Goal: Navigation & Orientation: Find specific page/section

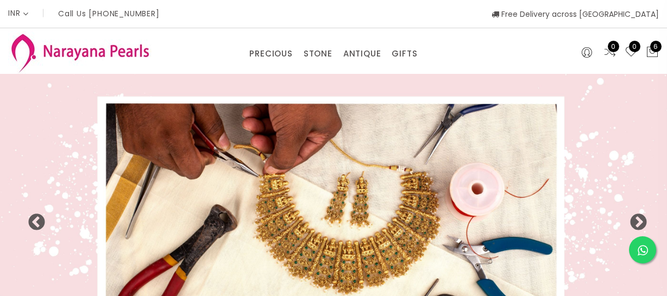
select select "INR"
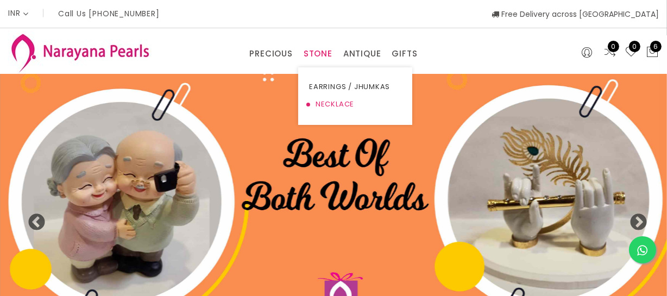
click at [326, 105] on link "NECKLACE" at bounding box center [355, 104] width 92 height 17
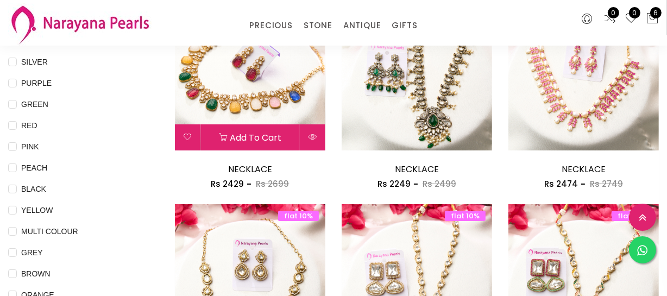
scroll to position [197, 0]
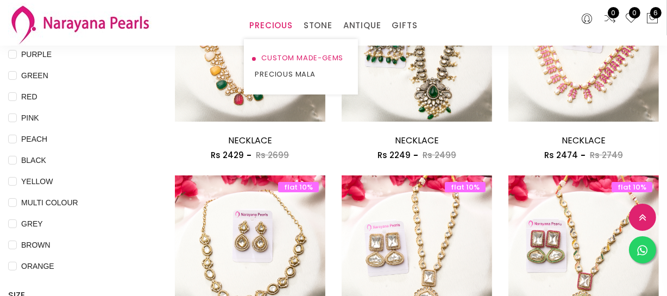
click at [286, 51] on link "CUSTOM MADE-GEMS" at bounding box center [301, 58] width 92 height 16
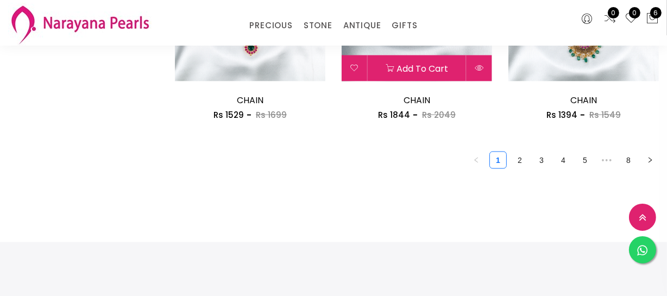
scroll to position [1382, 0]
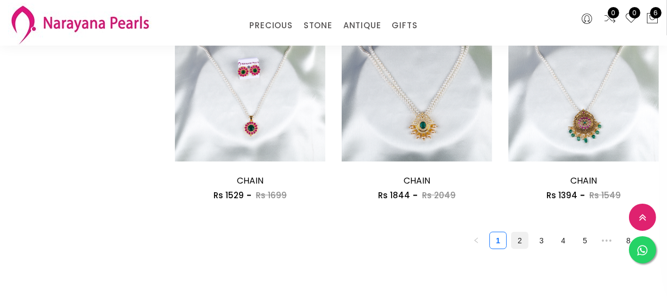
click at [520, 236] on link "2" at bounding box center [520, 240] width 16 height 16
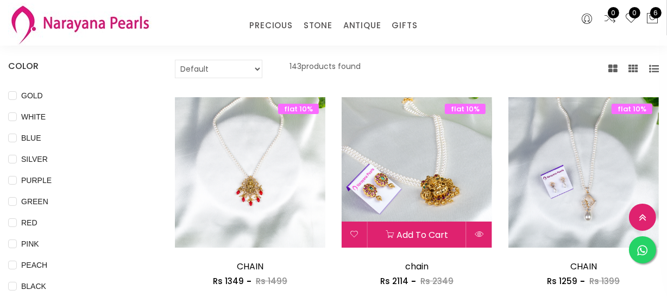
scroll to position [49, 0]
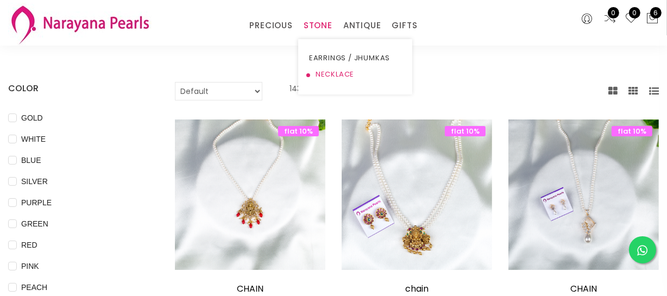
click at [327, 72] on link "NECKLACE" at bounding box center [355, 74] width 92 height 16
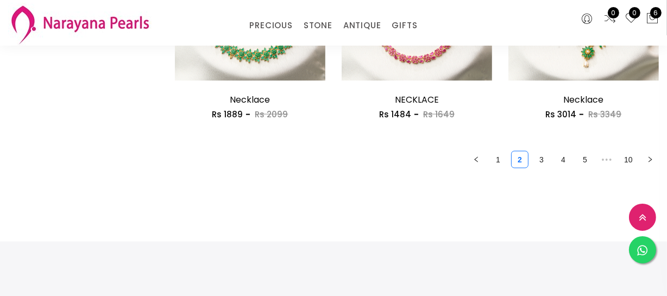
scroll to position [1481, 0]
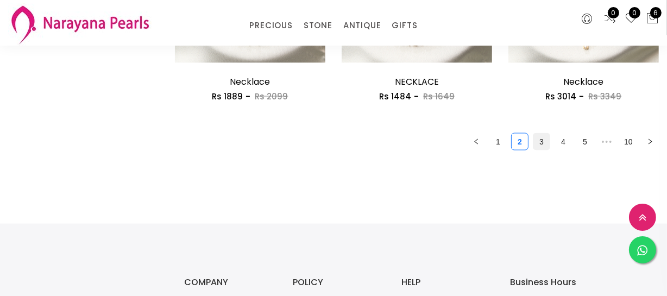
click at [536, 138] on link "3" at bounding box center [541, 142] width 16 height 16
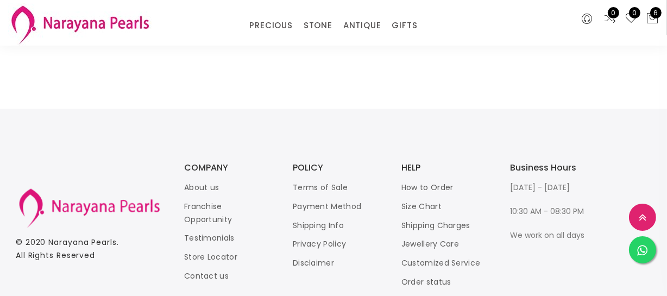
scroll to position [1544, 0]
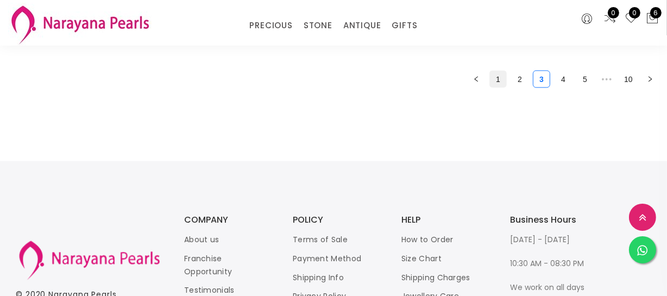
click at [500, 79] on link "1" at bounding box center [498, 79] width 16 height 16
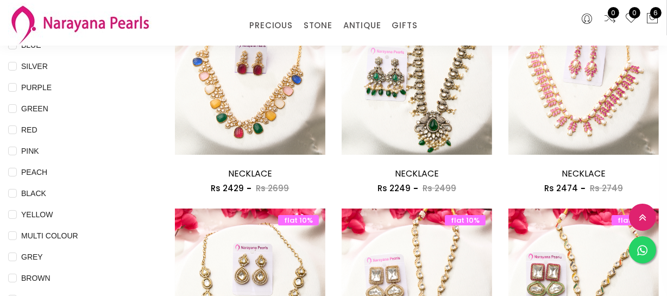
scroll to position [197, 0]
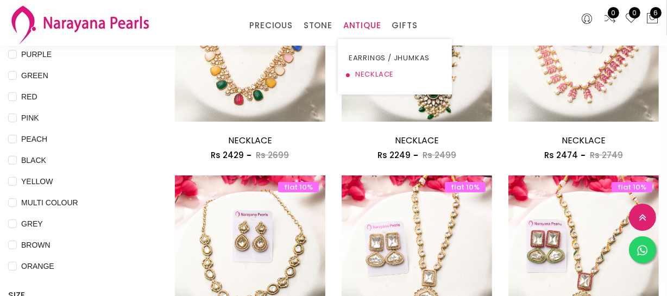
click at [364, 74] on link "NECKLACE" at bounding box center [395, 74] width 92 height 16
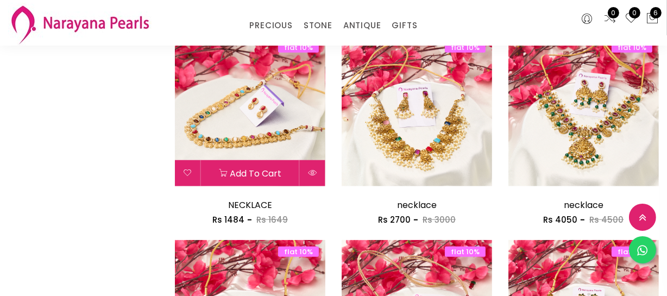
scroll to position [938, 0]
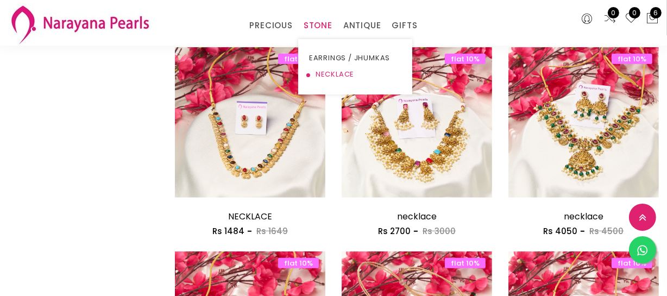
click at [323, 71] on link "NECKLACE" at bounding box center [355, 74] width 92 height 16
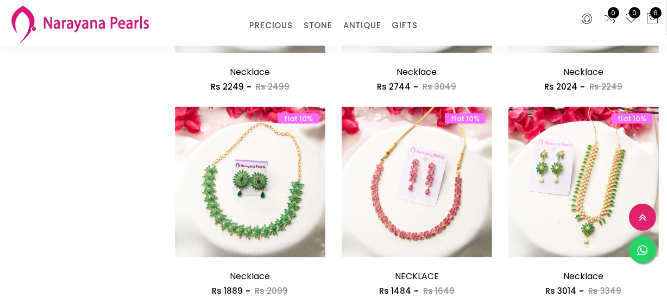
scroll to position [1432, 0]
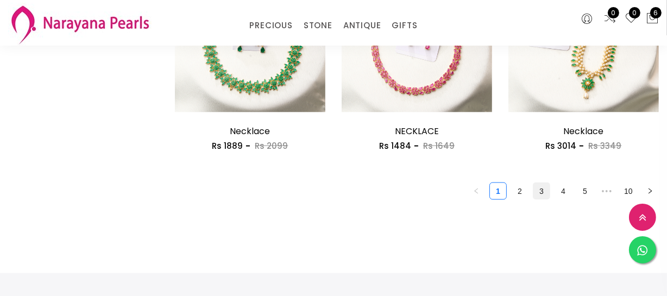
click at [537, 186] on link "3" at bounding box center [541, 191] width 16 height 16
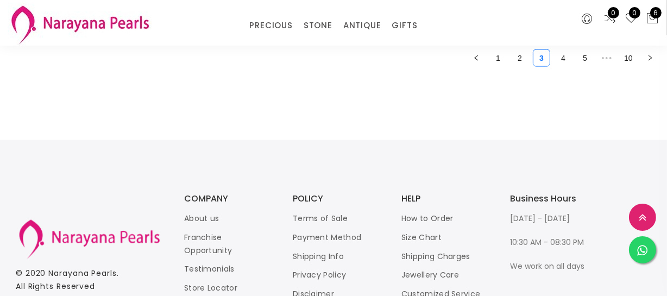
scroll to position [1445, 0]
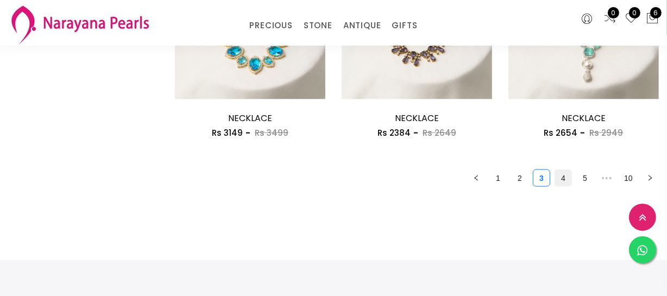
click at [566, 178] on link "4" at bounding box center [563, 178] width 16 height 16
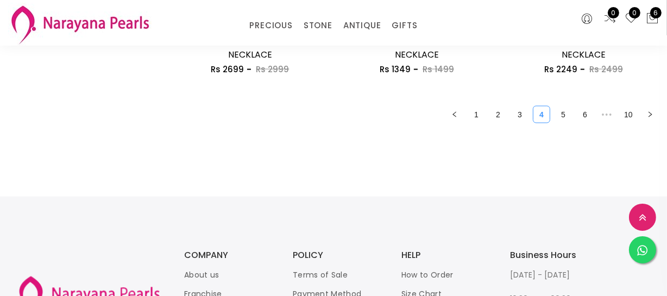
scroll to position [1382, 0]
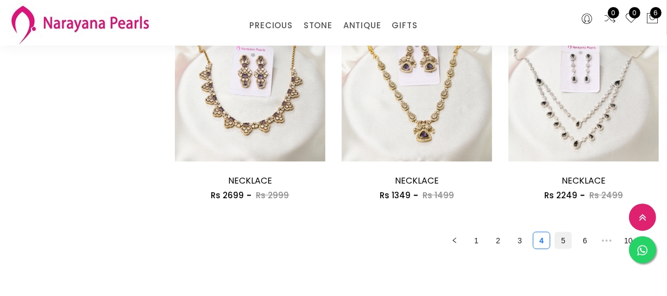
click at [568, 243] on link "5" at bounding box center [563, 240] width 16 height 16
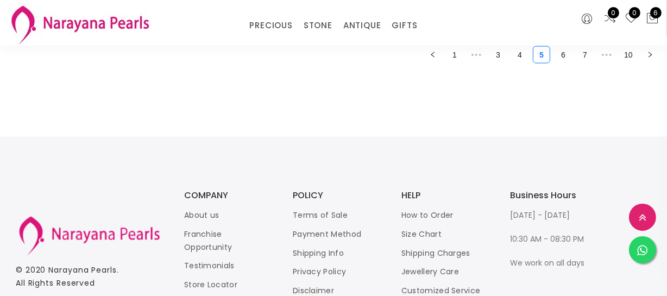
scroll to position [1494, 0]
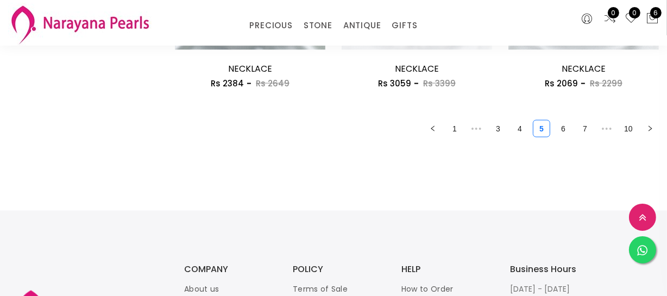
click at [562, 133] on link "6" at bounding box center [563, 129] width 16 height 16
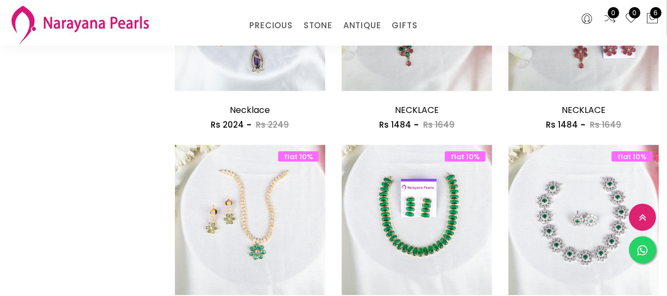
scroll to position [1481, 0]
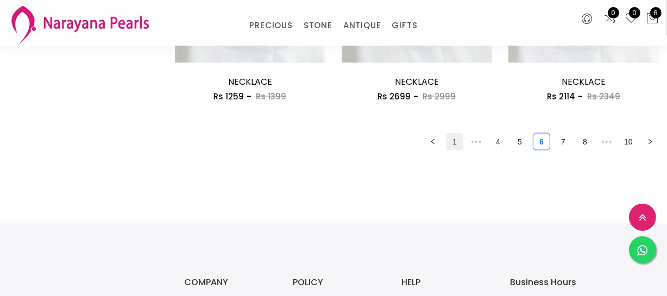
click at [455, 148] on link "1" at bounding box center [454, 142] width 16 height 16
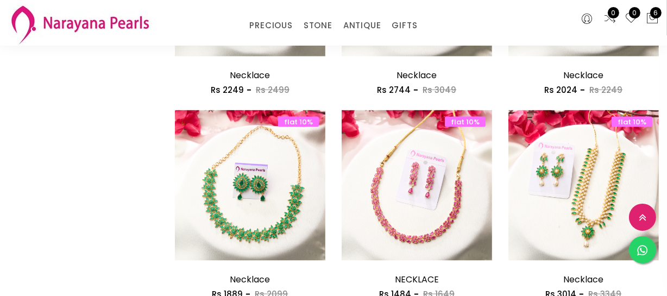
scroll to position [1531, 0]
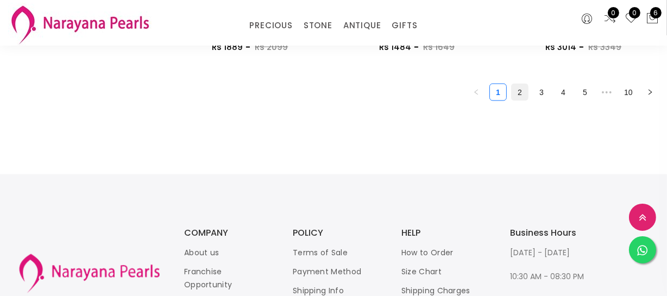
click at [524, 91] on link "2" at bounding box center [520, 92] width 16 height 16
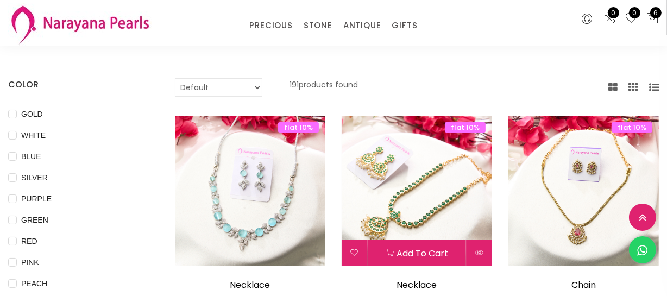
scroll to position [148, 0]
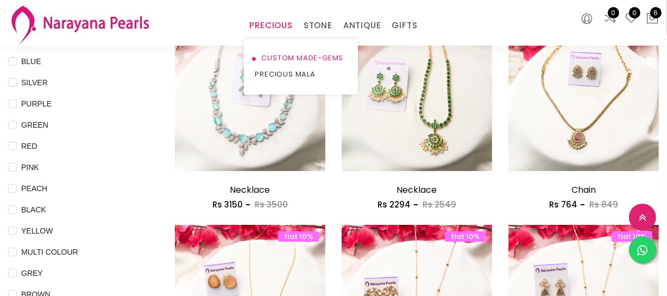
click at [275, 53] on link "CUSTOM MADE-GEMS" at bounding box center [301, 58] width 92 height 16
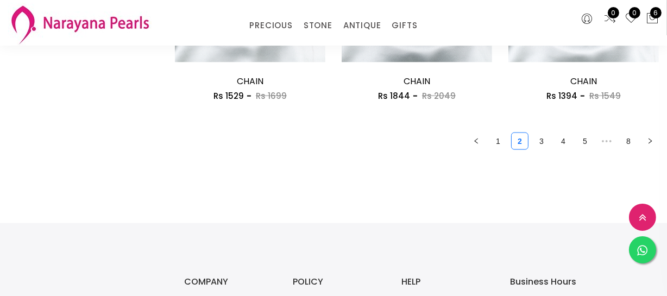
scroll to position [1481, 0]
click at [502, 145] on link "1" at bounding box center [498, 142] width 16 height 16
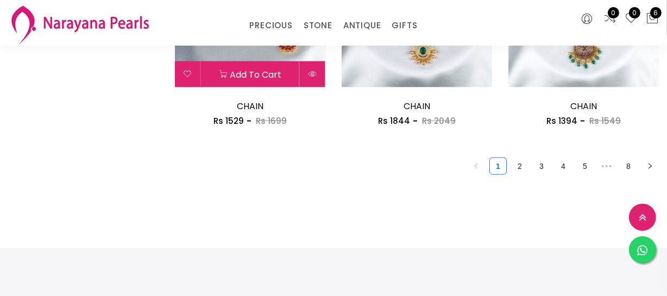
scroll to position [1642, 0]
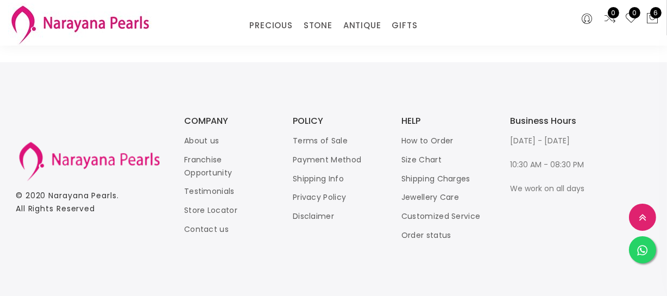
click at [213, 202] on ul "About us Franchise Opportunity Testimonials Store Locator Contact us" at bounding box center [227, 185] width 87 height 102
click at [216, 206] on link "Store Locator" at bounding box center [210, 210] width 53 height 11
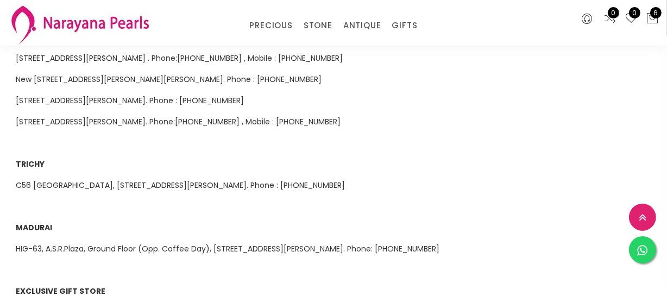
scroll to position [641, 0]
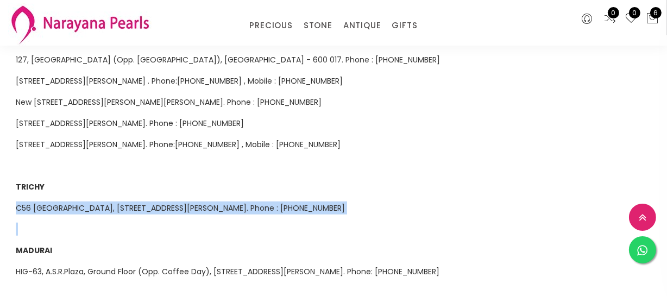
drag, startPoint x: 14, startPoint y: 193, endPoint x: 281, endPoint y: 216, distance: 267.7
copy div "C56 [GEOGRAPHIC_DATA], [STREET_ADDRESS][PERSON_NAME]. Phone : [PHONE_NUMBER]"
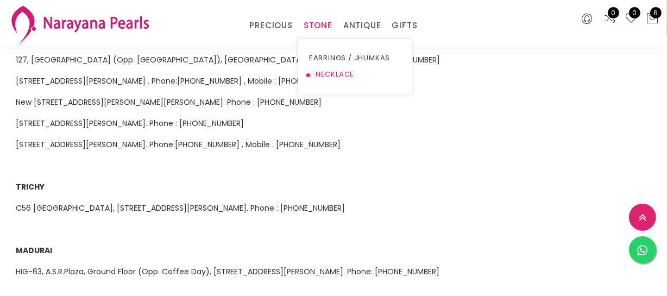
click at [318, 69] on link "NECKLACE" at bounding box center [355, 74] width 92 height 16
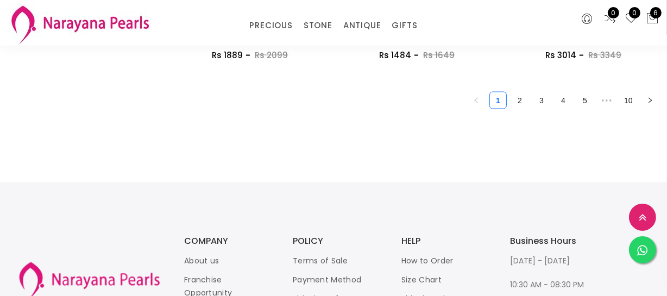
scroll to position [1432, 0]
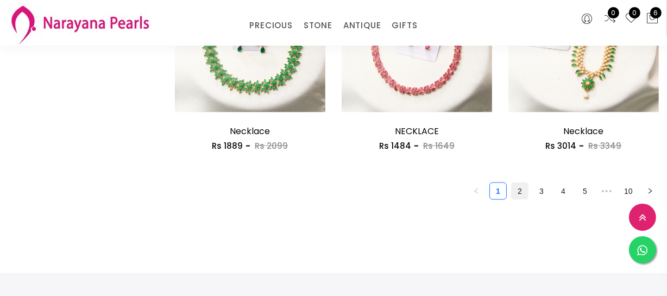
click at [518, 183] on link "2" at bounding box center [520, 191] width 16 height 16
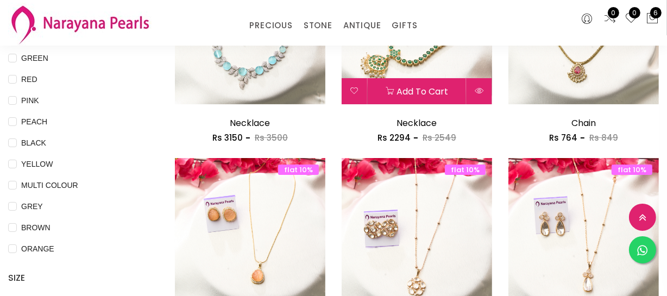
scroll to position [197, 0]
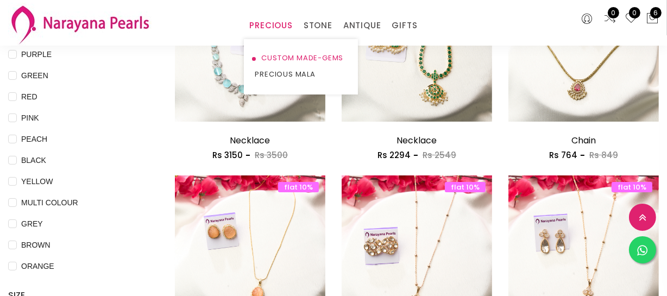
click at [281, 54] on link "CUSTOM MADE-GEMS" at bounding box center [301, 58] width 92 height 16
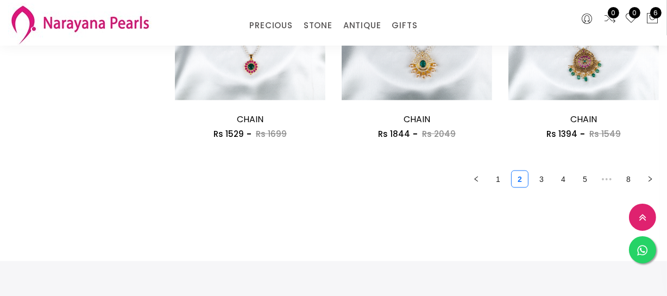
scroll to position [1531, 0]
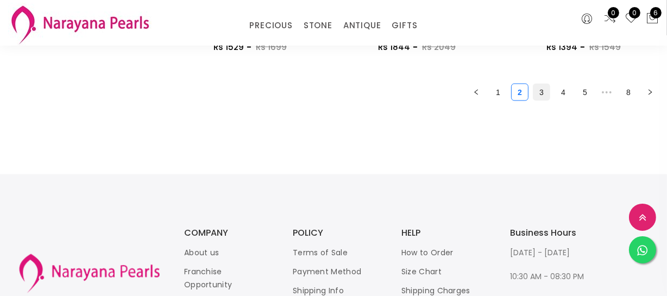
click at [539, 93] on link "3" at bounding box center [541, 92] width 16 height 16
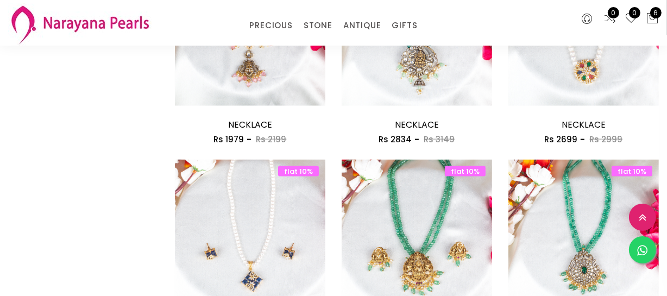
scroll to position [1382, 0]
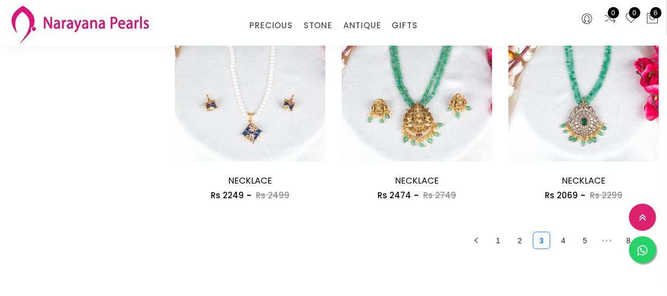
click at [553, 241] on ul "1 2 3 4 5 ••• 8" at bounding box center [417, 240] width 484 height 17
click at [556, 236] on link "4" at bounding box center [563, 240] width 16 height 16
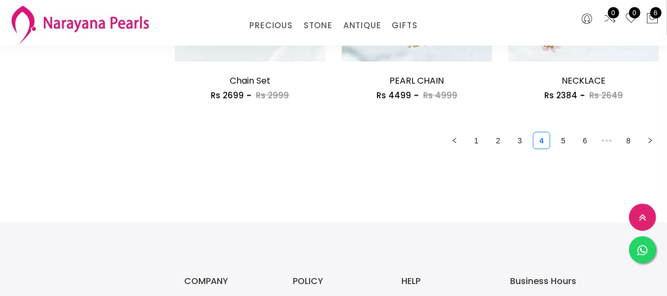
scroll to position [1481, 0]
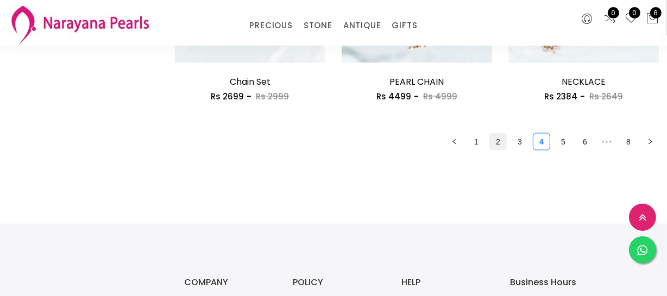
click at [500, 135] on link "2" at bounding box center [498, 142] width 16 height 16
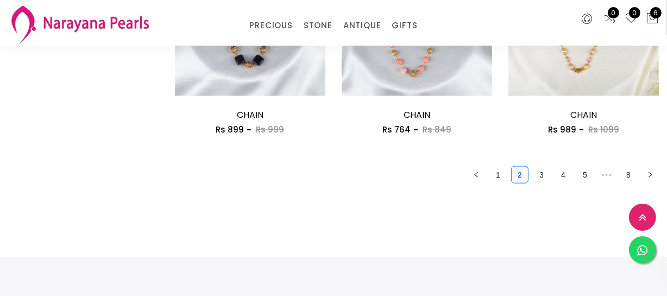
scroll to position [1481, 0]
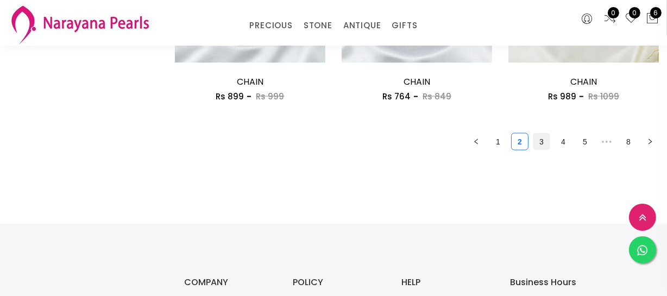
click at [542, 141] on link "3" at bounding box center [541, 142] width 16 height 16
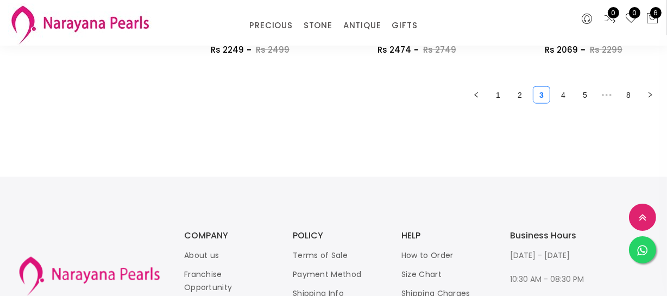
scroll to position [1531, 0]
